Goal: Transaction & Acquisition: Purchase product/service

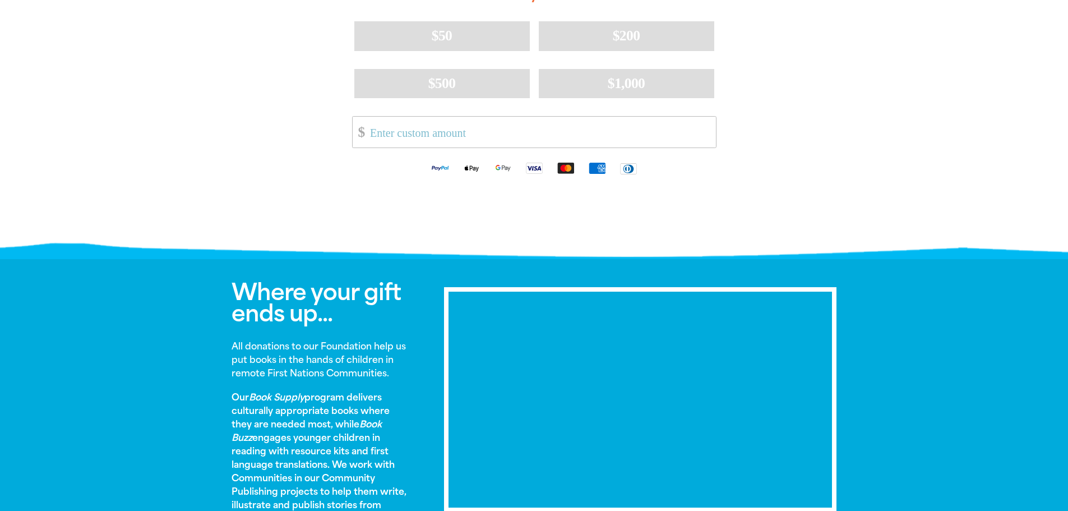
scroll to position [168, 0]
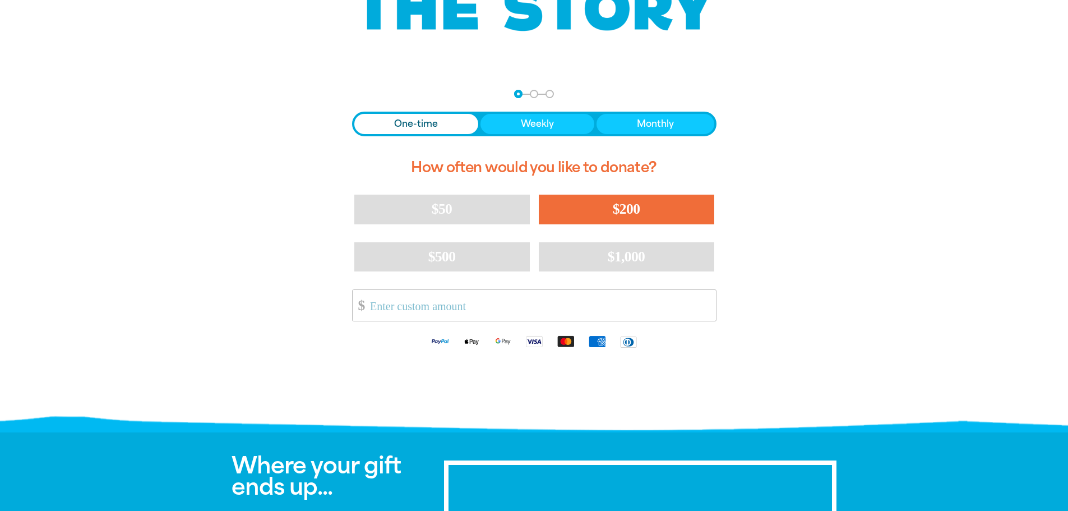
click at [642, 210] on button "$200" at bounding box center [626, 209] width 175 height 29
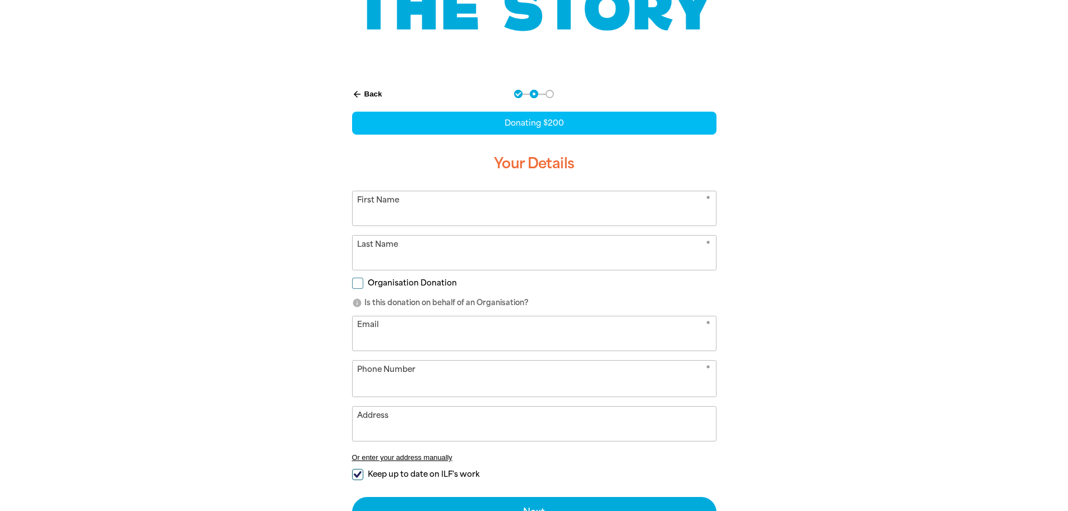
select select "AU"
click at [605, 210] on input "First Name" at bounding box center [534, 208] width 363 height 34
type input "[PERSON_NAME]"
click at [403, 257] on input "Last Name" at bounding box center [534, 252] width 363 height 34
type input "[PERSON_NAME]"
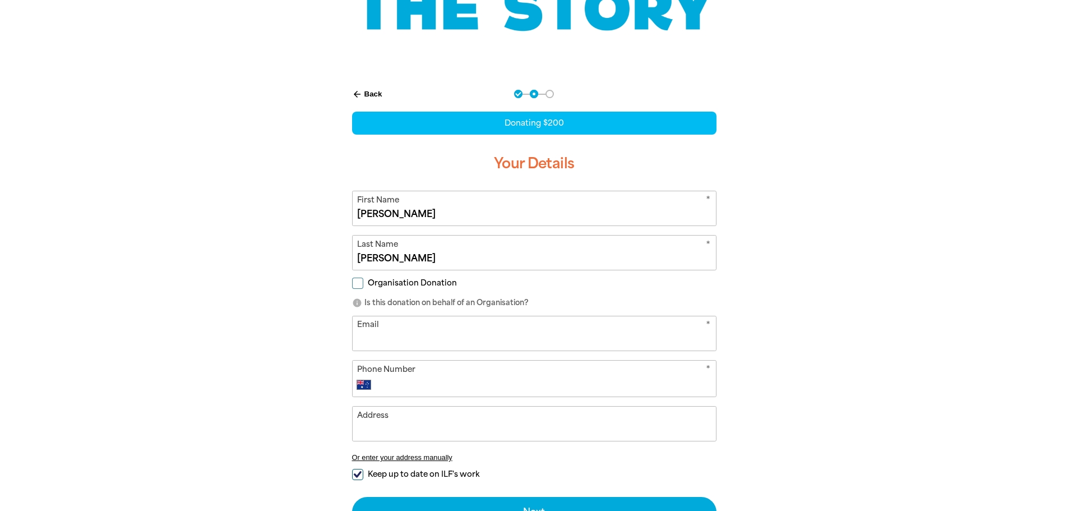
click at [471, 340] on input "Email" at bounding box center [534, 333] width 363 height 34
type input "[PERSON_NAME][EMAIL_ADDRESS][PERSON_NAME][DOMAIN_NAME]"
click at [445, 383] on input "Phone Number" at bounding box center [544, 384] width 331 height 13
type input "0428 792 106"
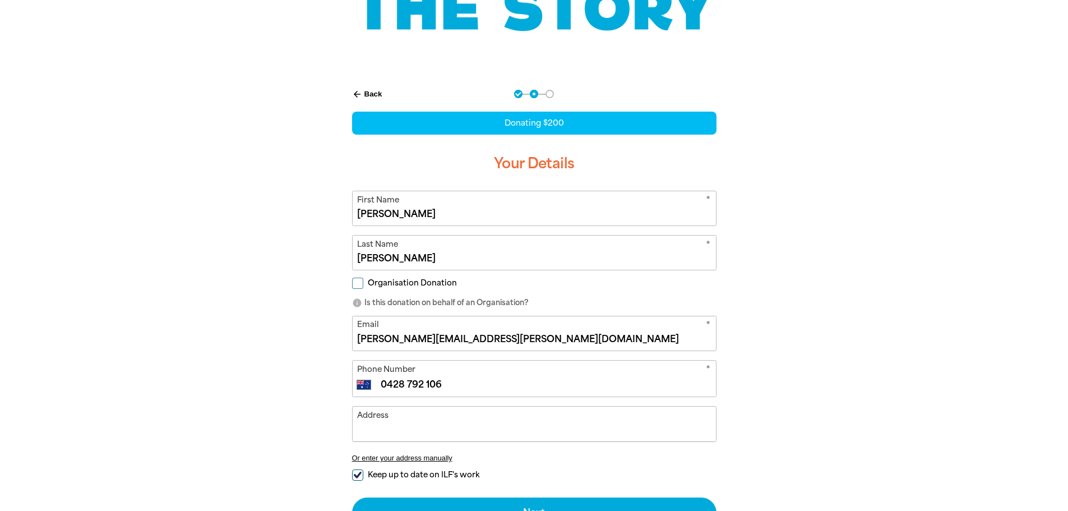
click at [438, 432] on input "Address" at bounding box center [534, 423] width 363 height 34
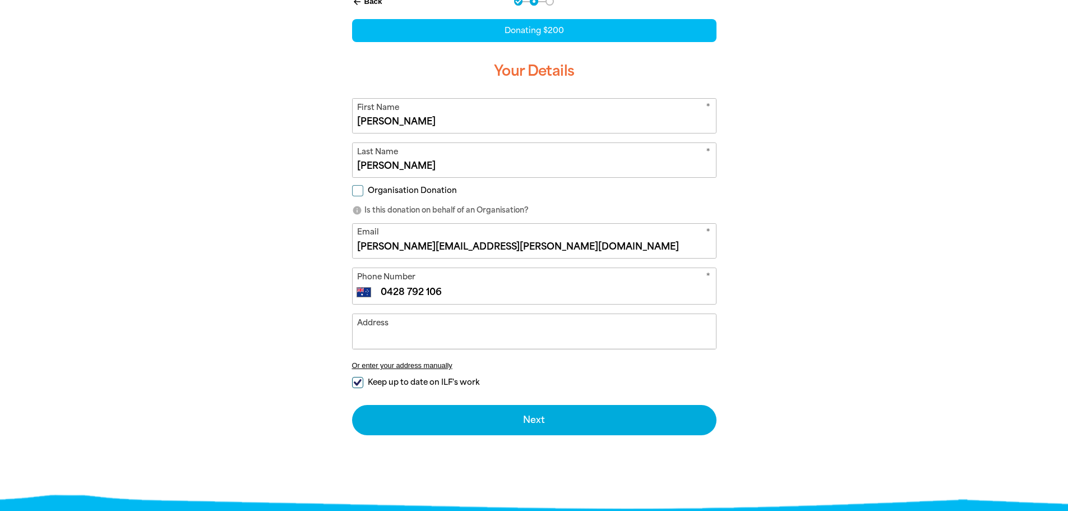
scroll to position [280, 0]
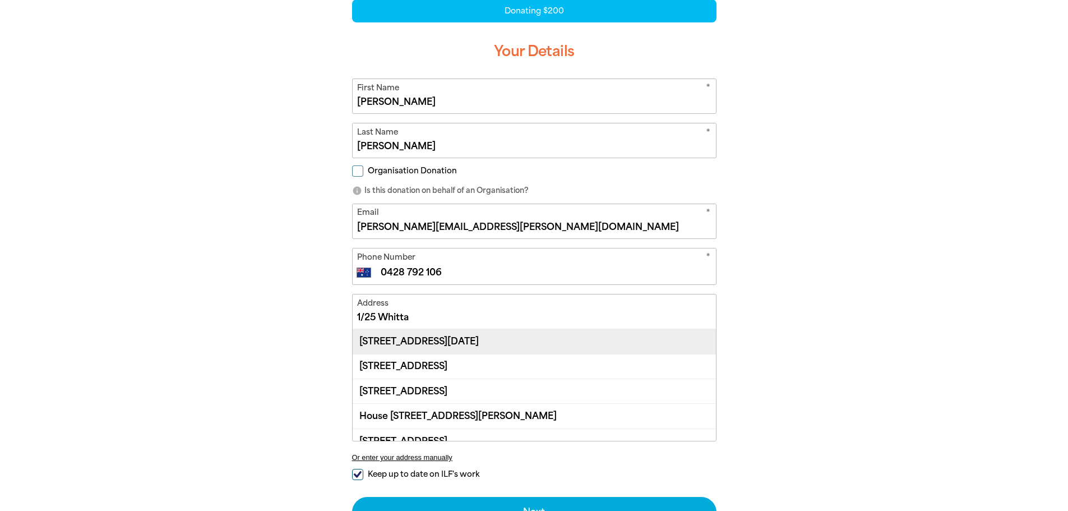
click at [484, 341] on div "[STREET_ADDRESS][DATE]" at bounding box center [534, 341] width 363 height 24
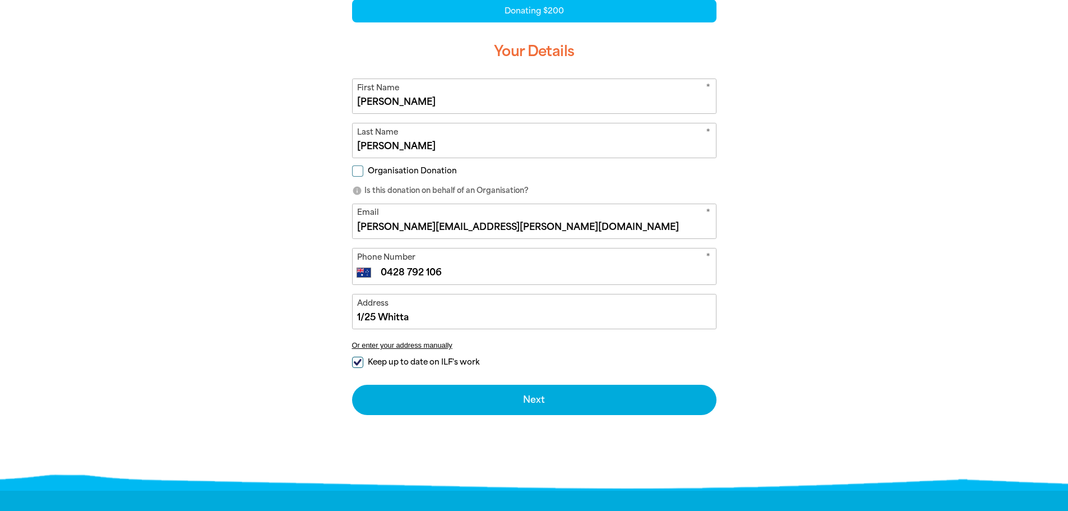
type input "[STREET_ADDRESS][DATE]"
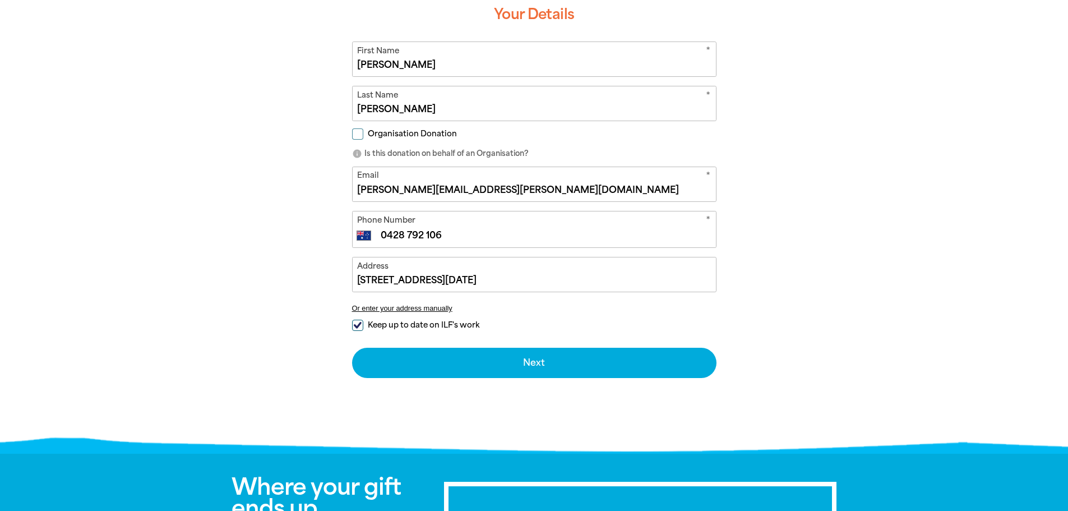
scroll to position [392, 0]
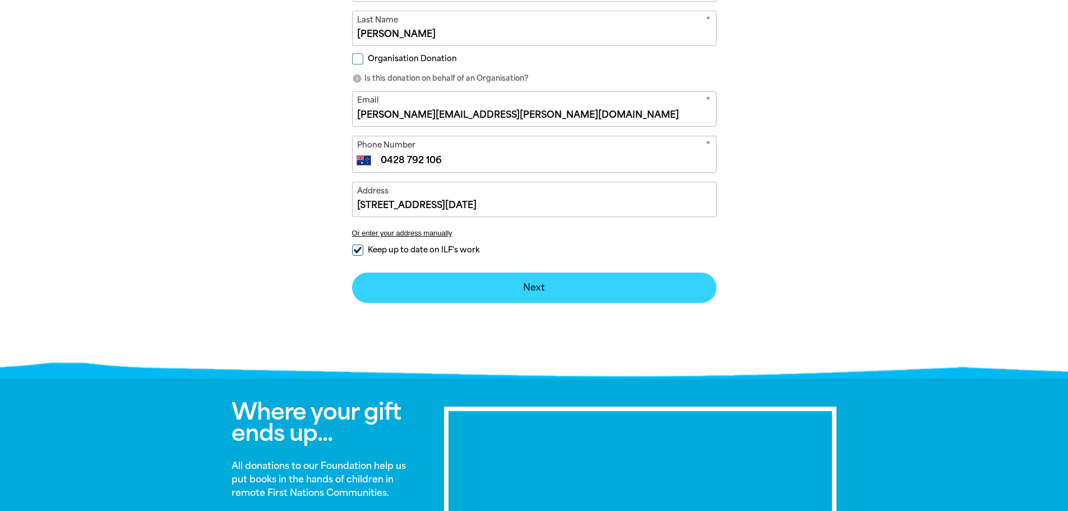
click at [534, 286] on button "Next chevron_right" at bounding box center [534, 287] width 364 height 30
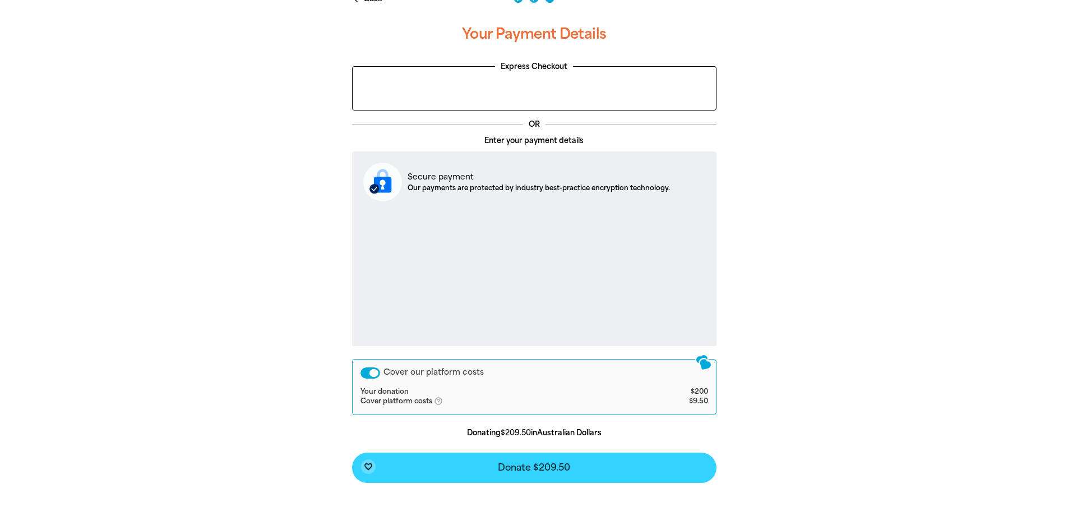
scroll to position [334, 0]
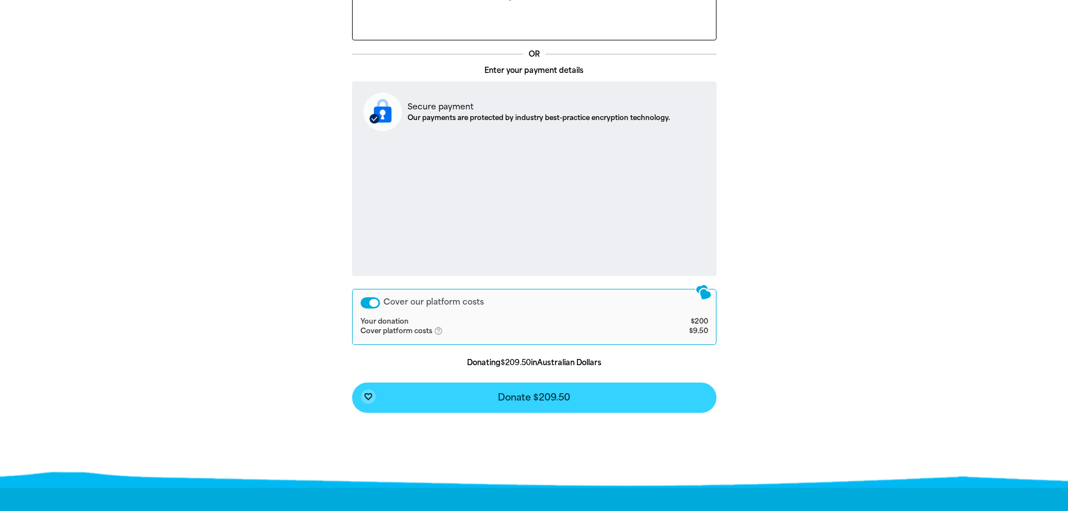
click at [529, 397] on span "Donate $209.50" at bounding box center [534, 397] width 72 height 9
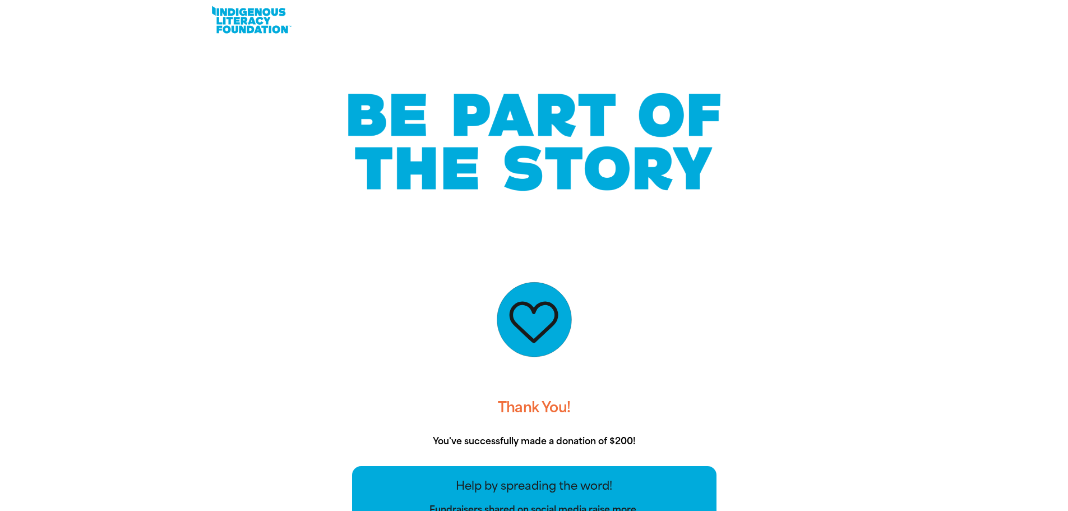
scroll to position [0, 0]
